Goal: Navigation & Orientation: Find specific page/section

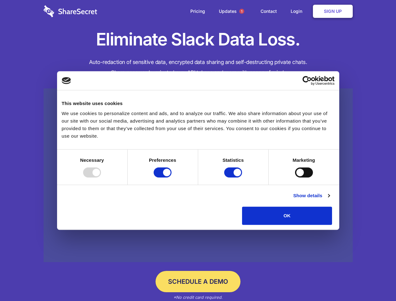
click at [101, 178] on div at bounding box center [92, 172] width 18 height 10
click at [172, 178] on input "Preferences" at bounding box center [163, 172] width 18 height 10
checkbox input "false"
click at [234, 178] on input "Statistics" at bounding box center [233, 172] width 18 height 10
checkbox input "false"
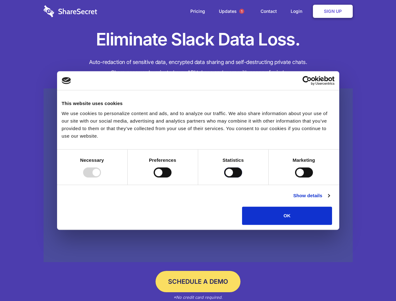
checkbox input "false"
click at [295, 178] on input "Marketing" at bounding box center [304, 172] width 18 height 10
checkbox input "true"
click at [330, 199] on link "Show details" at bounding box center [311, 196] width 36 height 8
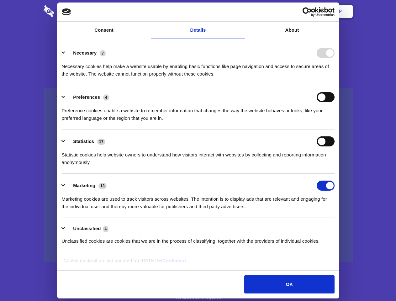
click at [335, 85] on li "Necessary 7 Necessary cookies help make a website usable by enabling basic func…" at bounding box center [198, 63] width 273 height 44
click at [241, 11] on span "1" at bounding box center [241, 11] width 5 height 5
